Goal: Information Seeking & Learning: Learn about a topic

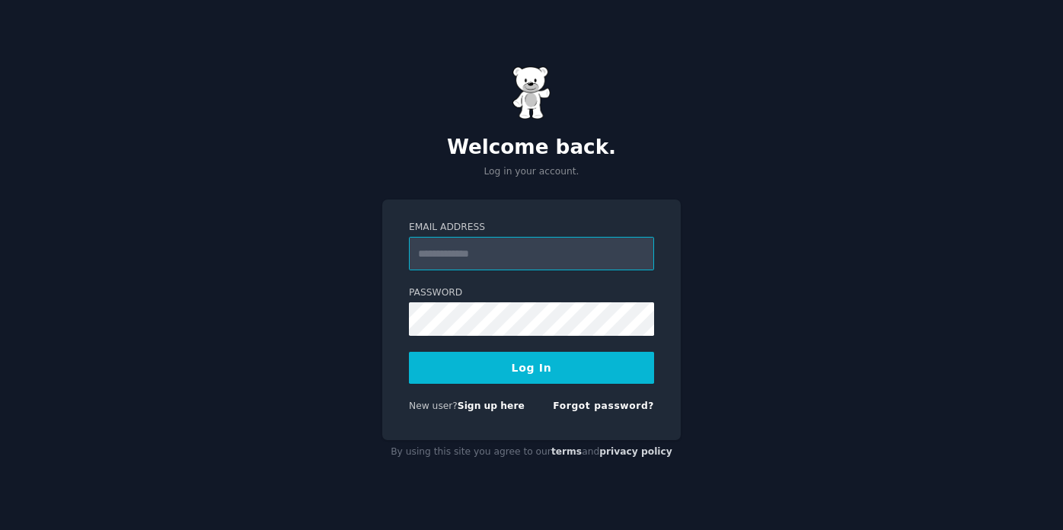
type input "**********"
click at [516, 382] on button "Log In" at bounding box center [531, 368] width 245 height 32
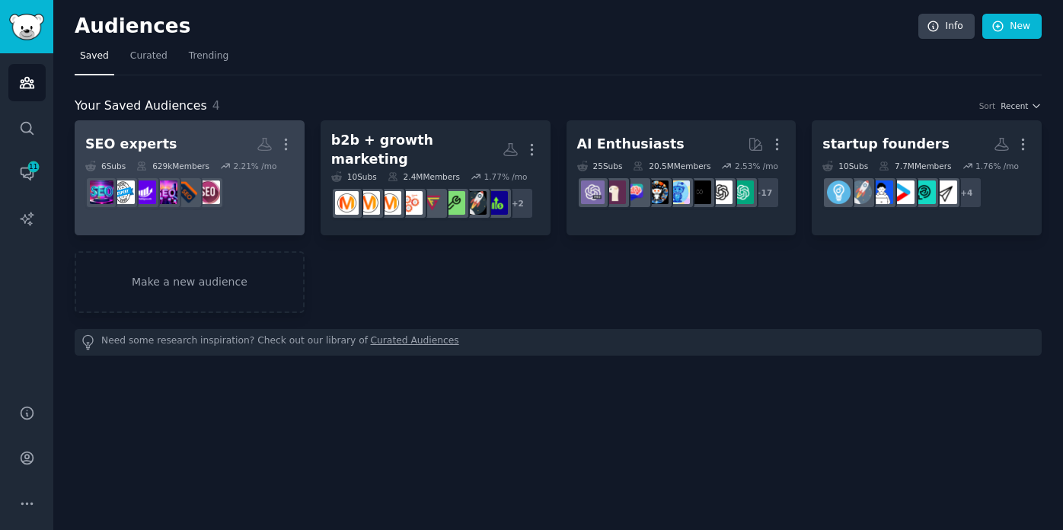
click at [209, 139] on h2 "SEO experts More" at bounding box center [189, 144] width 209 height 27
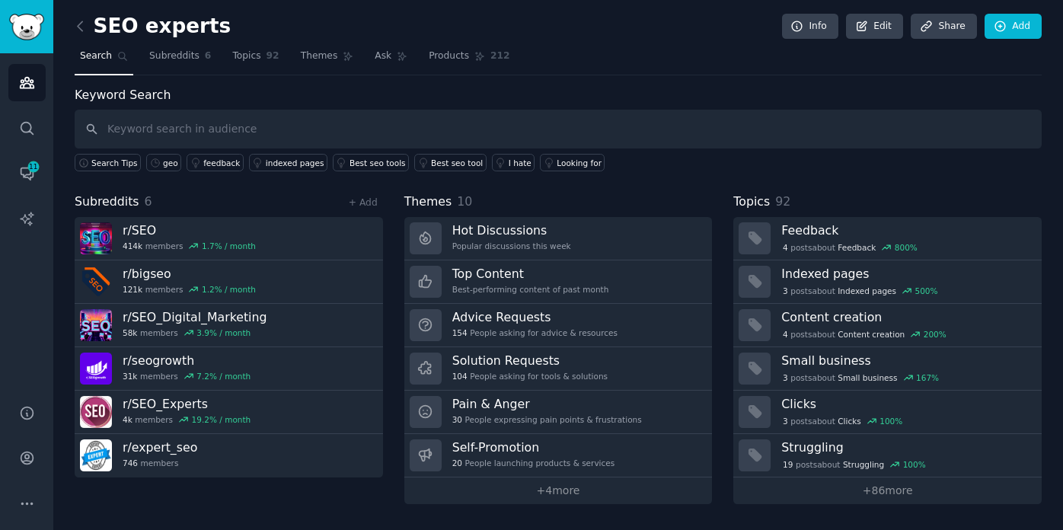
click at [198, 508] on div "SEO experts Info Edit Share Add Search Subreddits 6 Topics 92 Themes Ask Produc…" at bounding box center [558, 265] width 1010 height 530
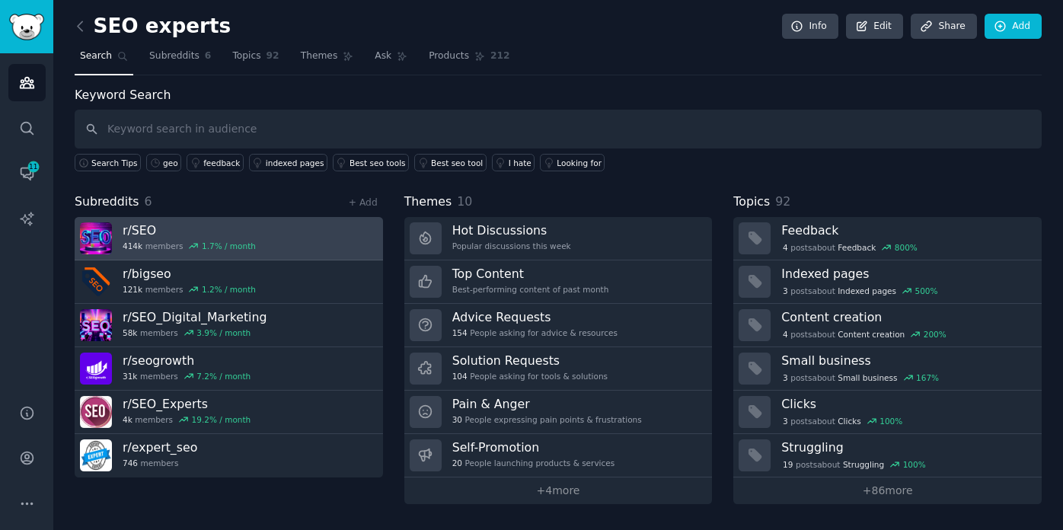
click at [137, 226] on h3 "r/ SEO" at bounding box center [189, 230] width 133 height 16
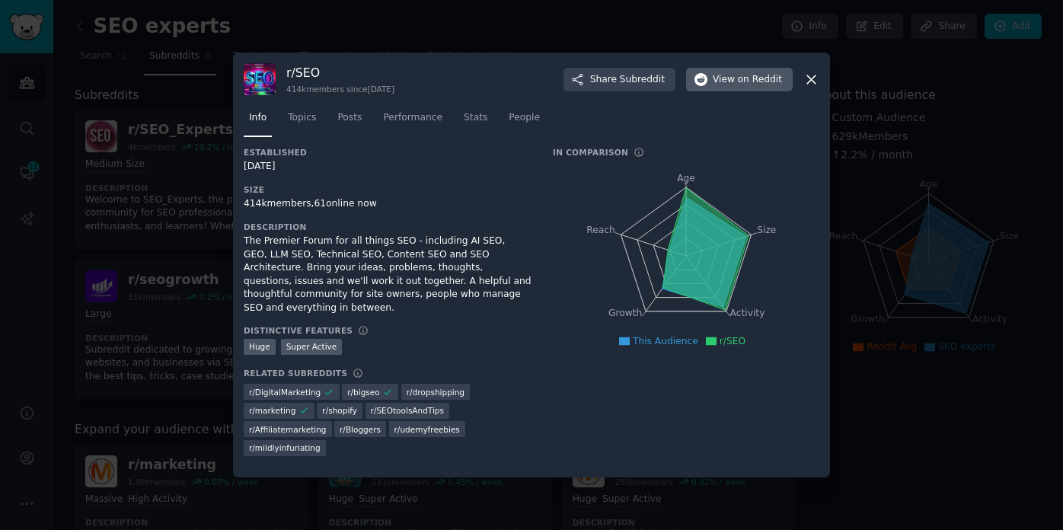
click at [736, 87] on span "View on Reddit" at bounding box center [747, 80] width 69 height 14
